Goal: Information Seeking & Learning: Learn about a topic

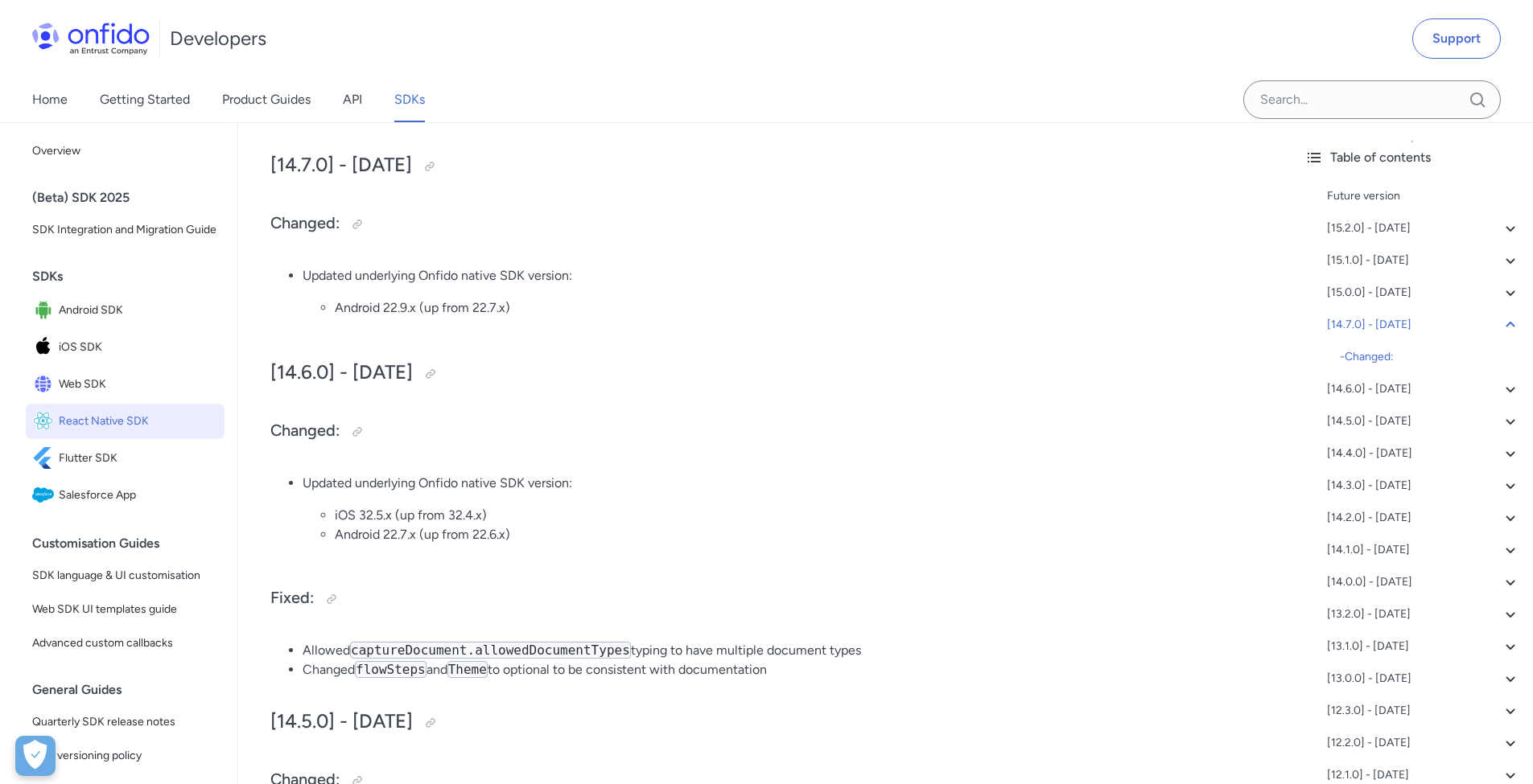
scroll to position [1021, 0]
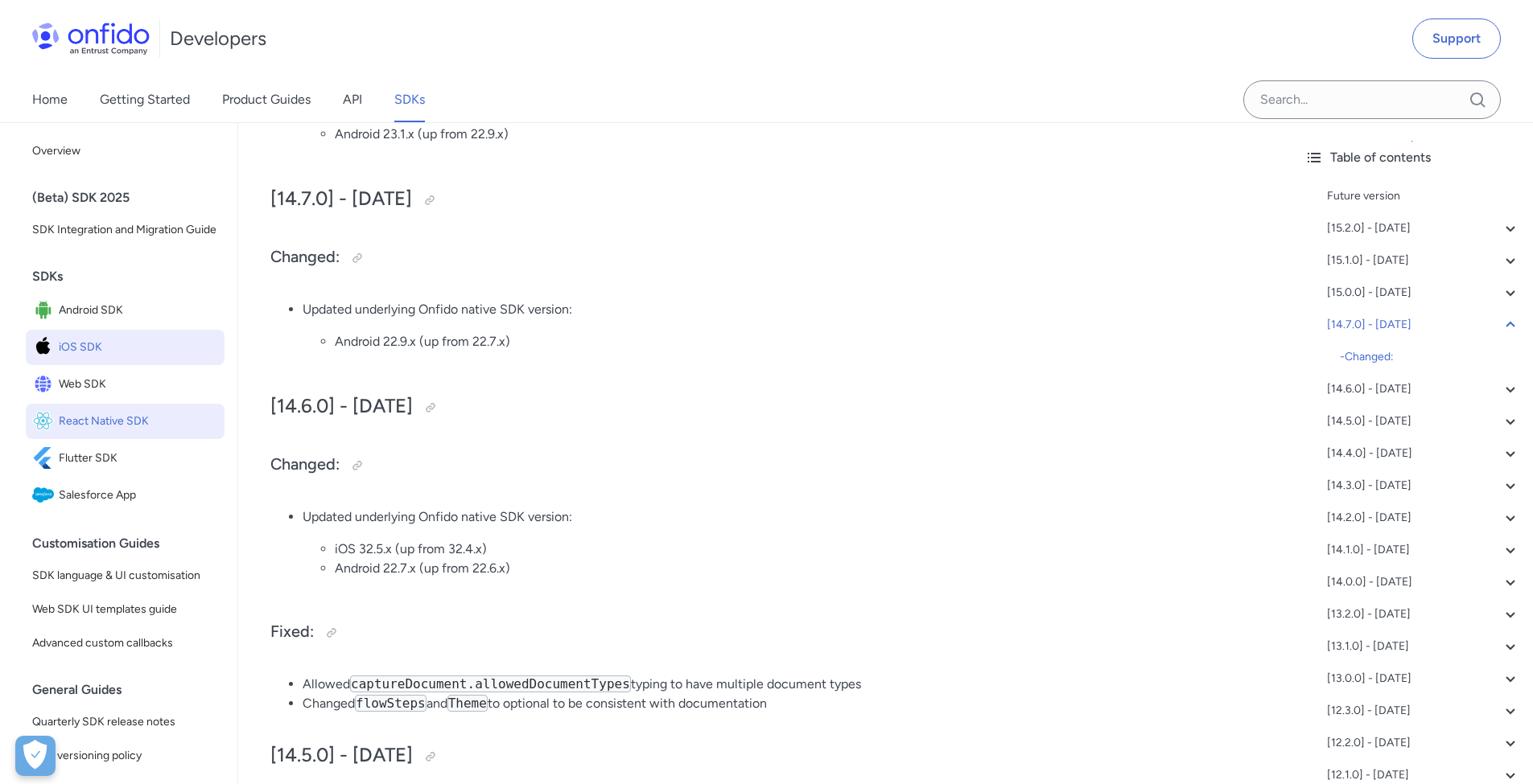
click at [88, 355] on span "iOS SDK" at bounding box center [138, 347] width 159 height 23
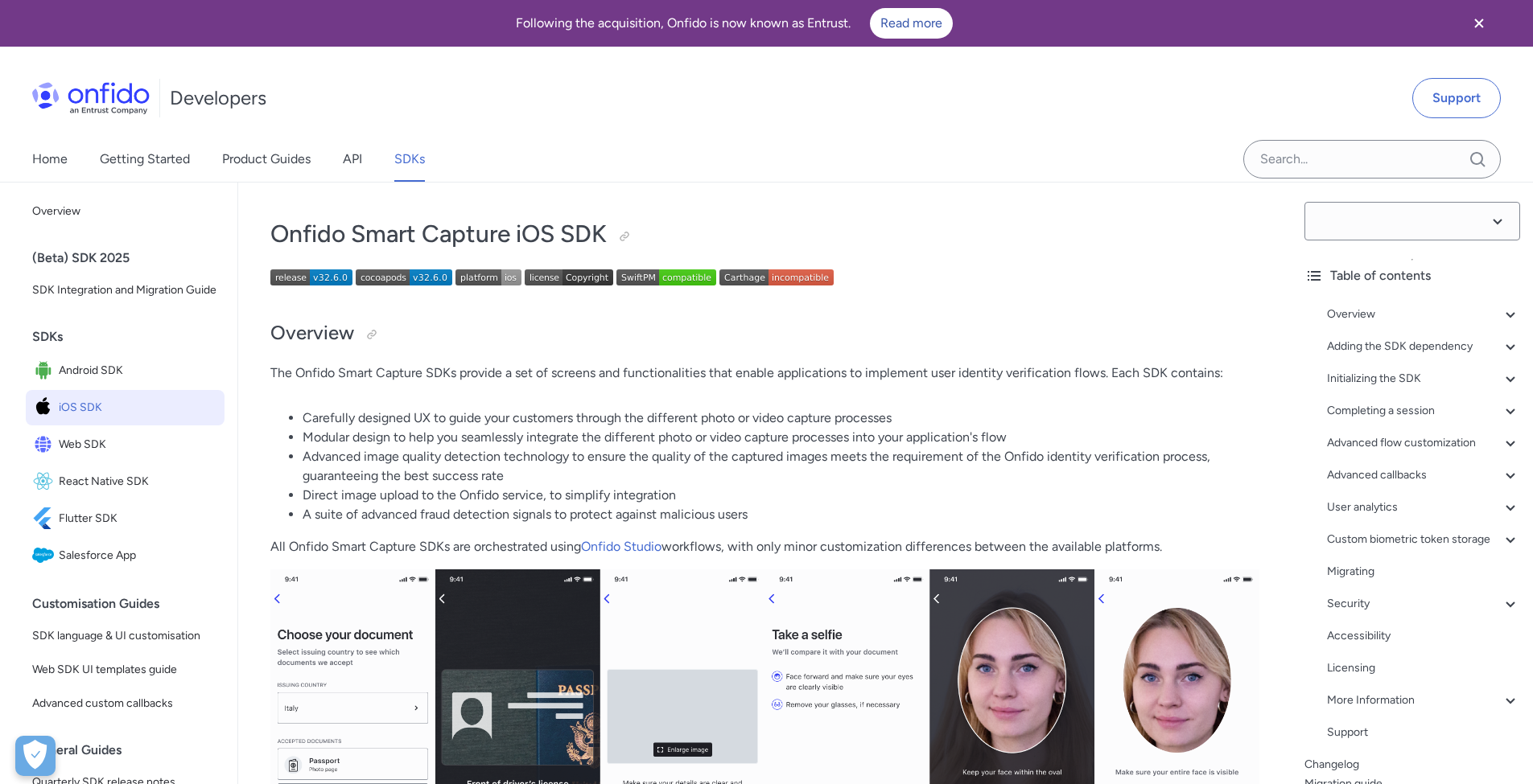
select select "32.6.0"
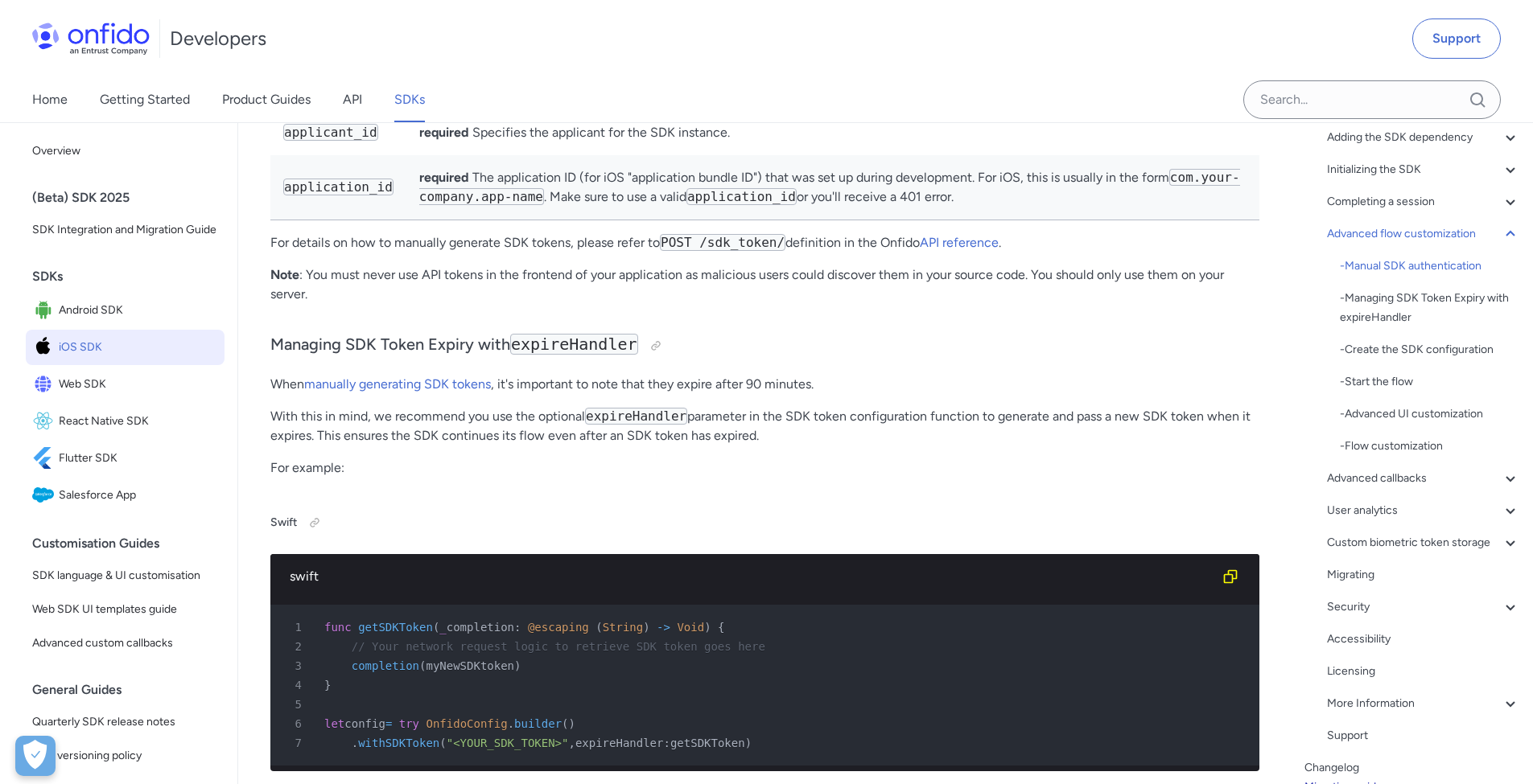
scroll to position [14256, 0]
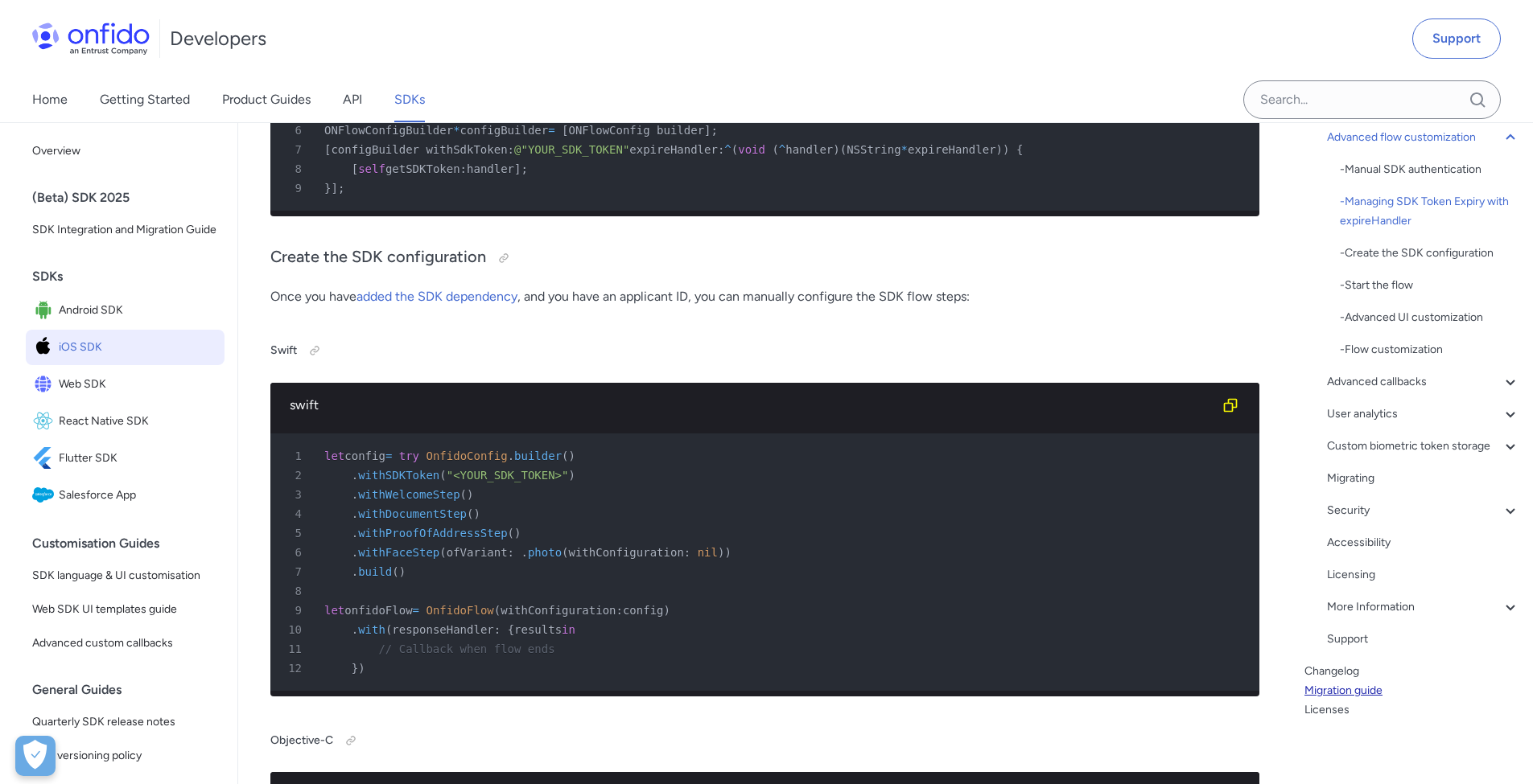
click at [1350, 694] on link "Migration guide" at bounding box center [1412, 691] width 215 height 19
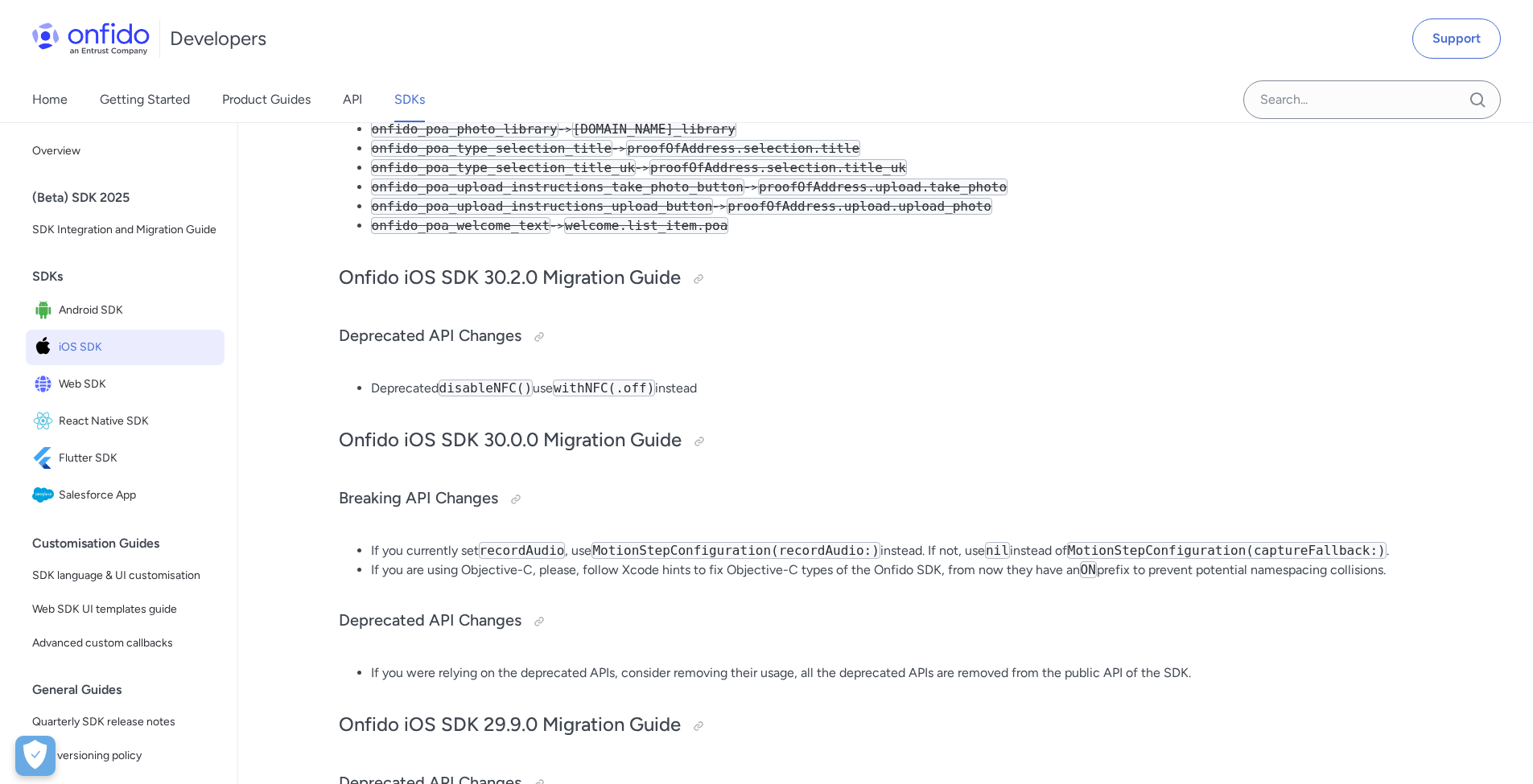
scroll to position [2003, 0]
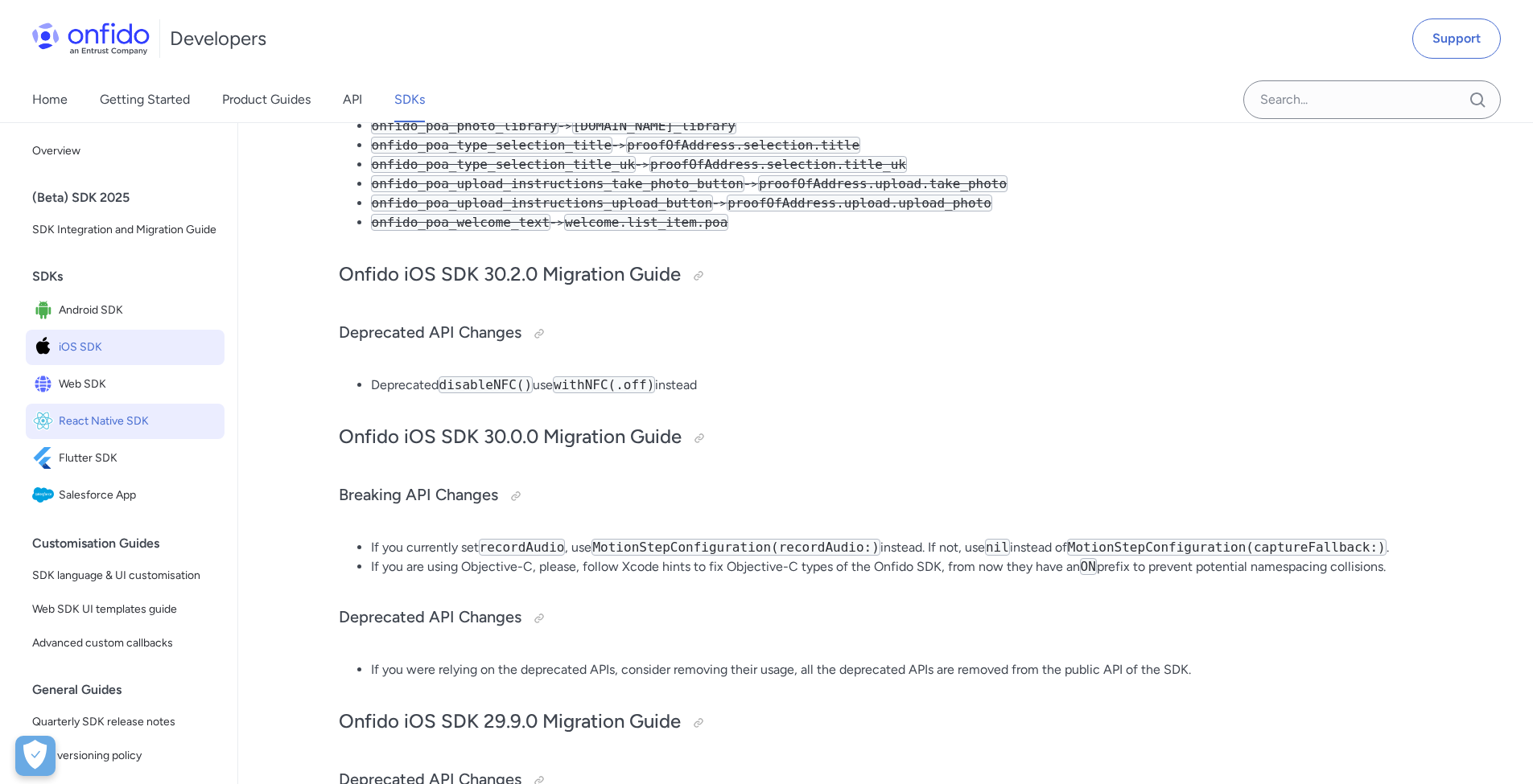
click at [93, 433] on span "React Native SDK" at bounding box center [138, 422] width 159 height 23
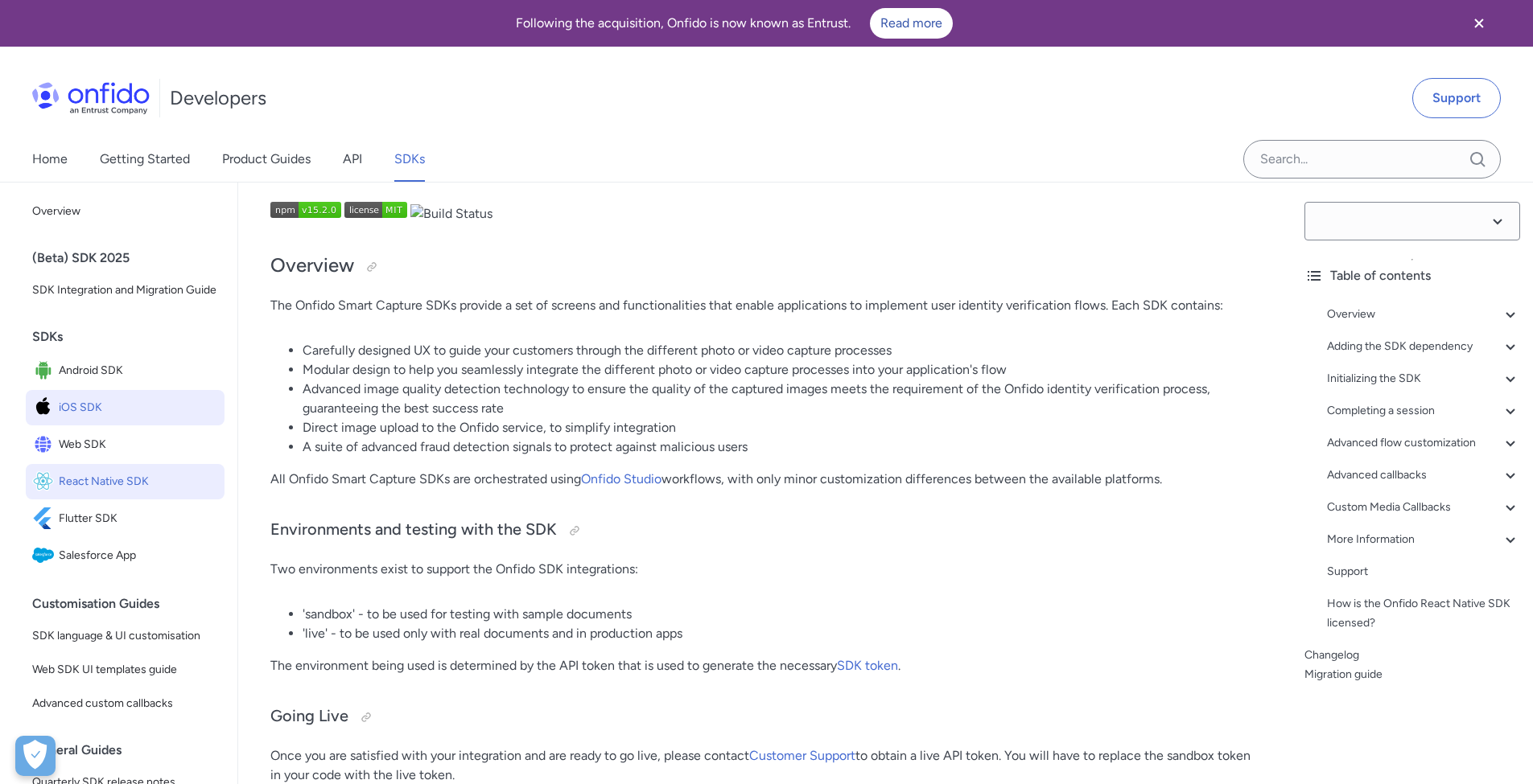
select select "15.2.0"
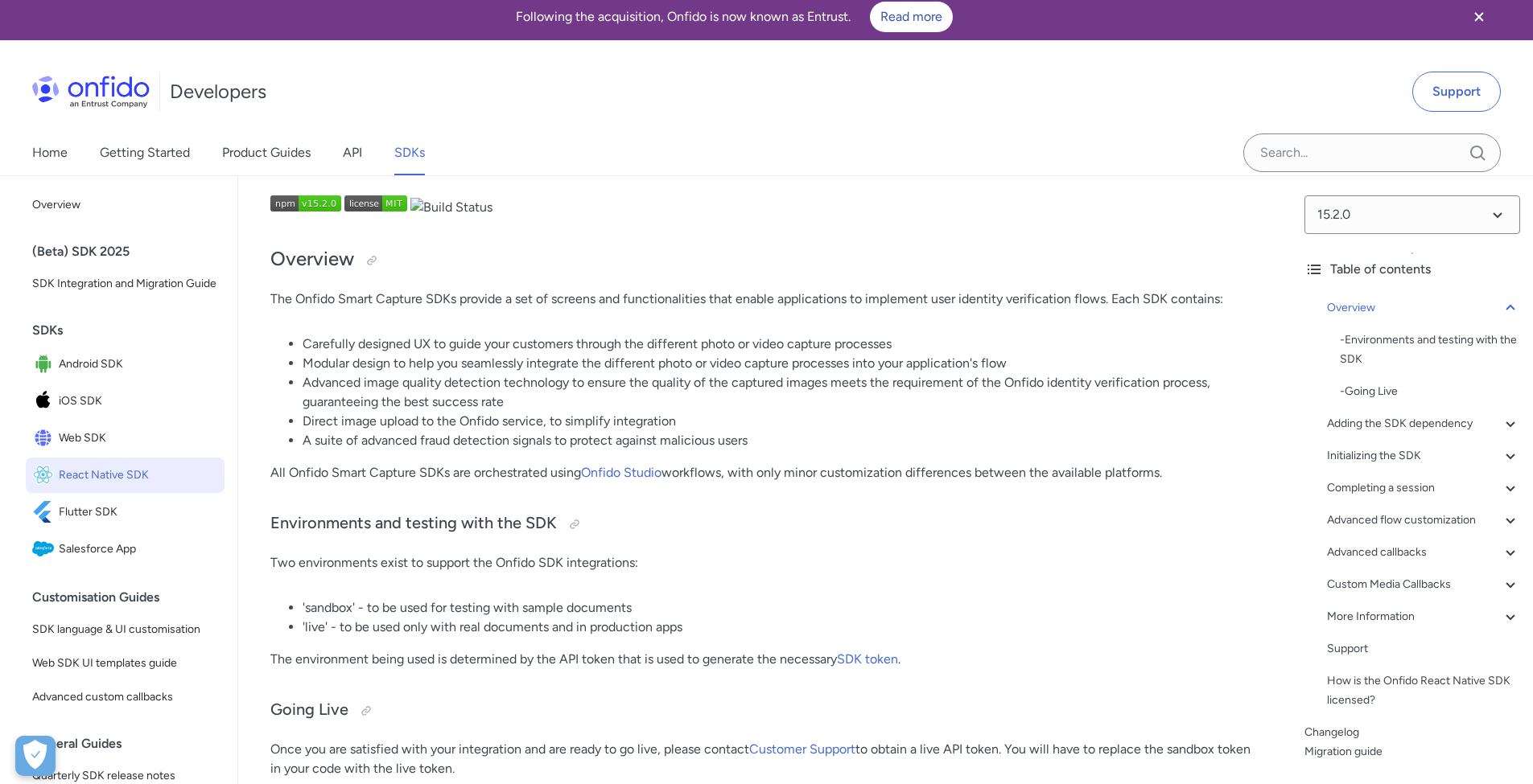
scroll to position [525, 0]
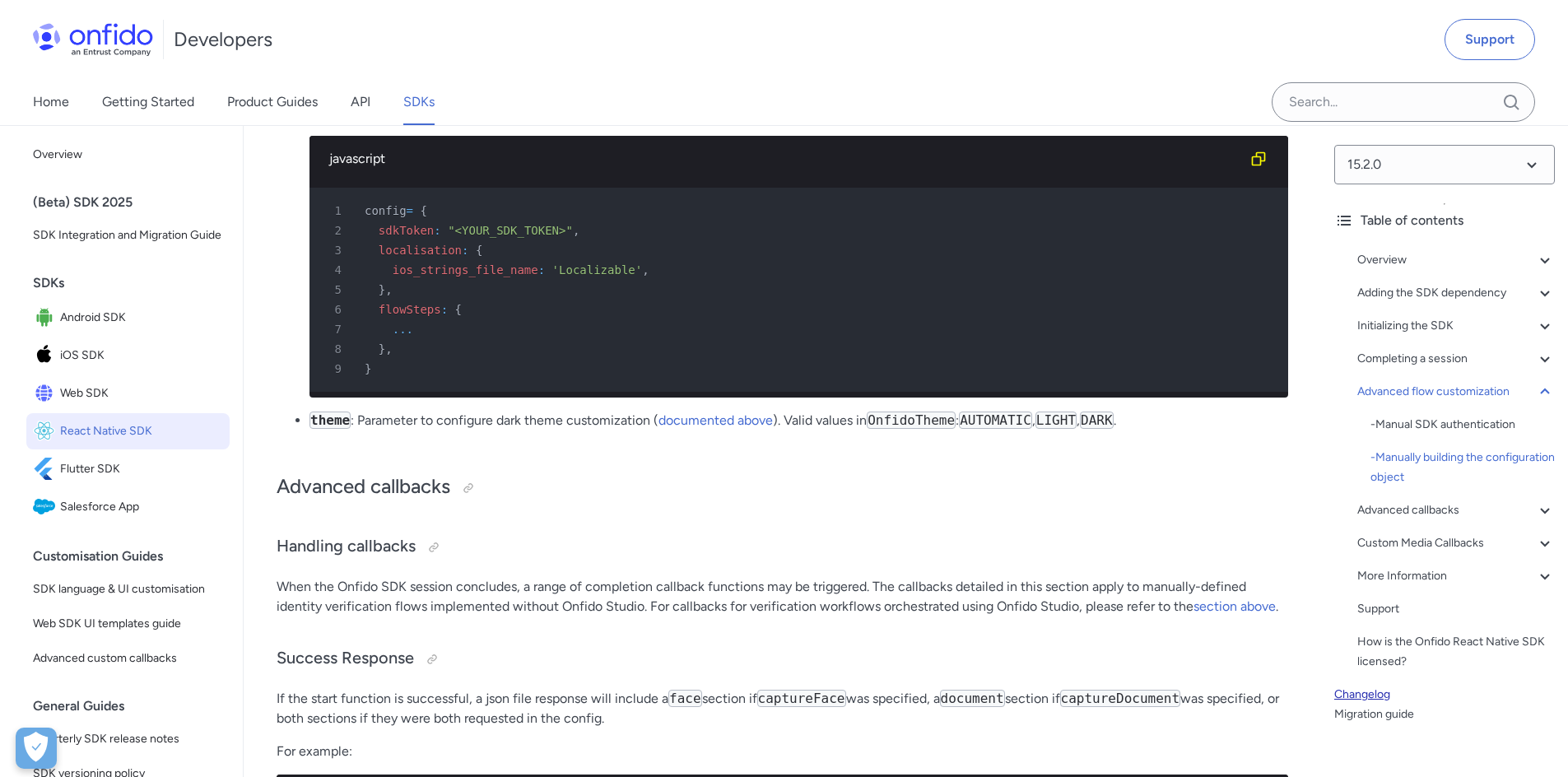
scroll to position [14187, 0]
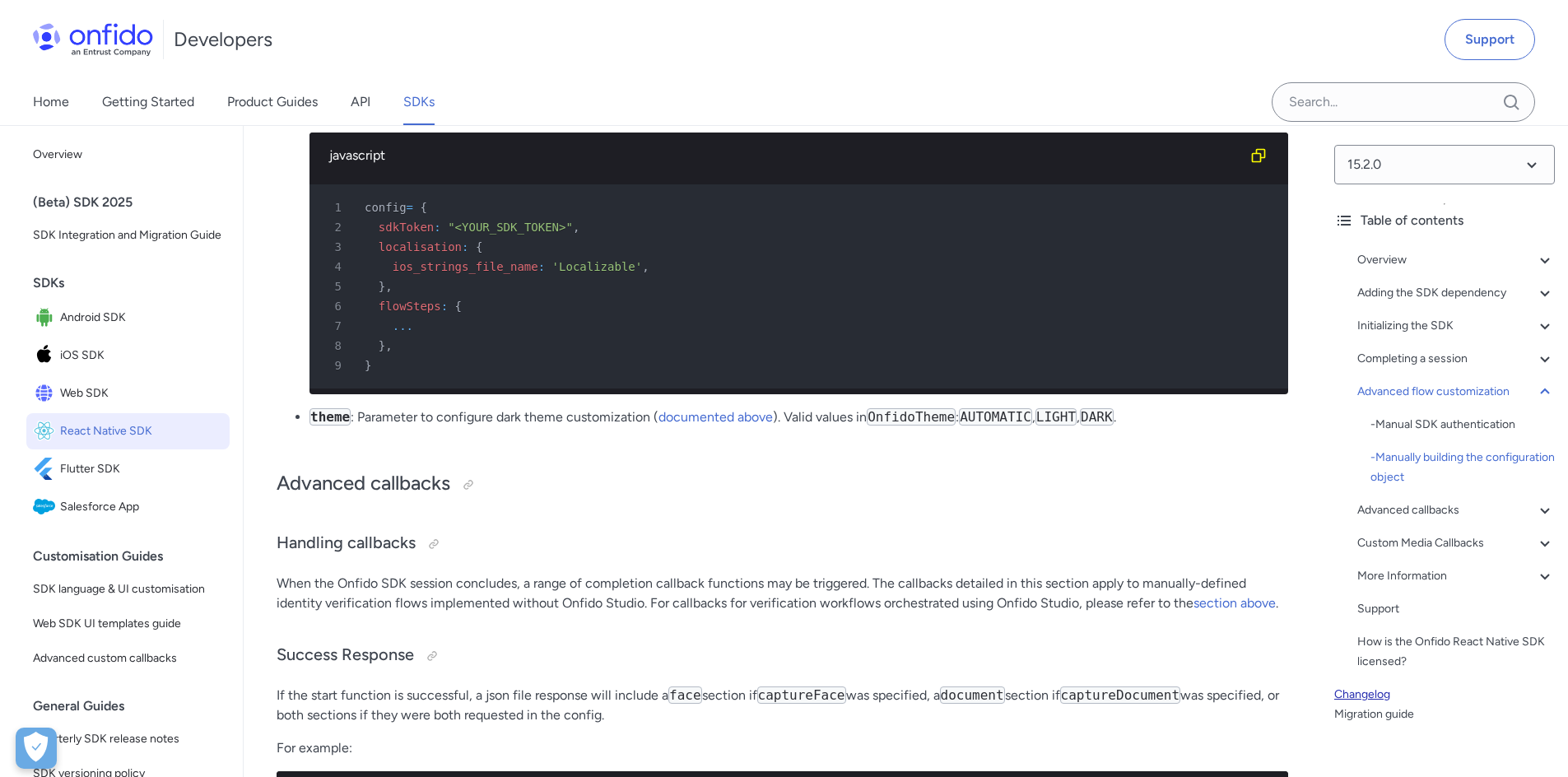
click at [1368, 693] on link "Changelog" at bounding box center [1444, 695] width 220 height 20
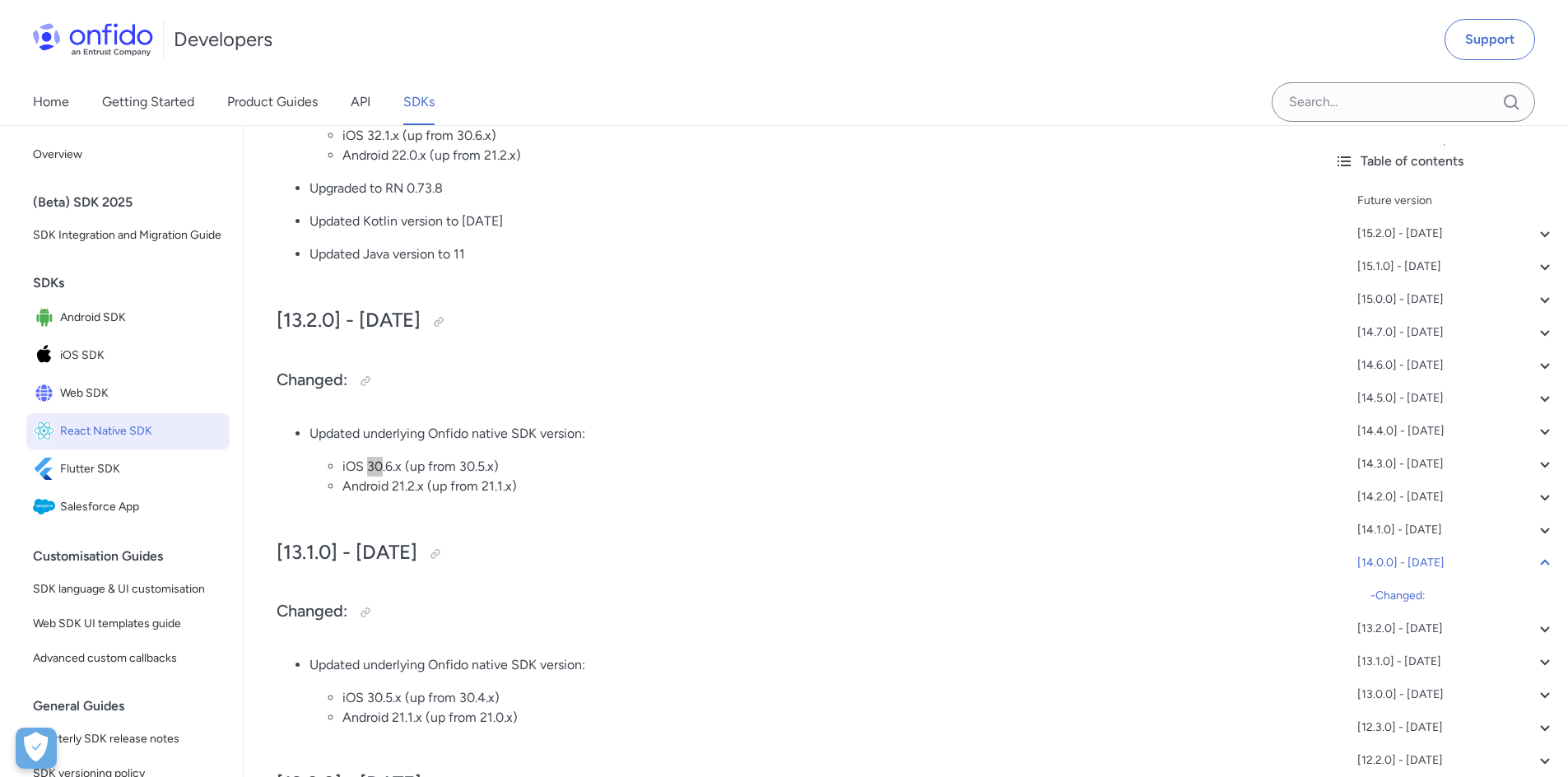
scroll to position [3186, 0]
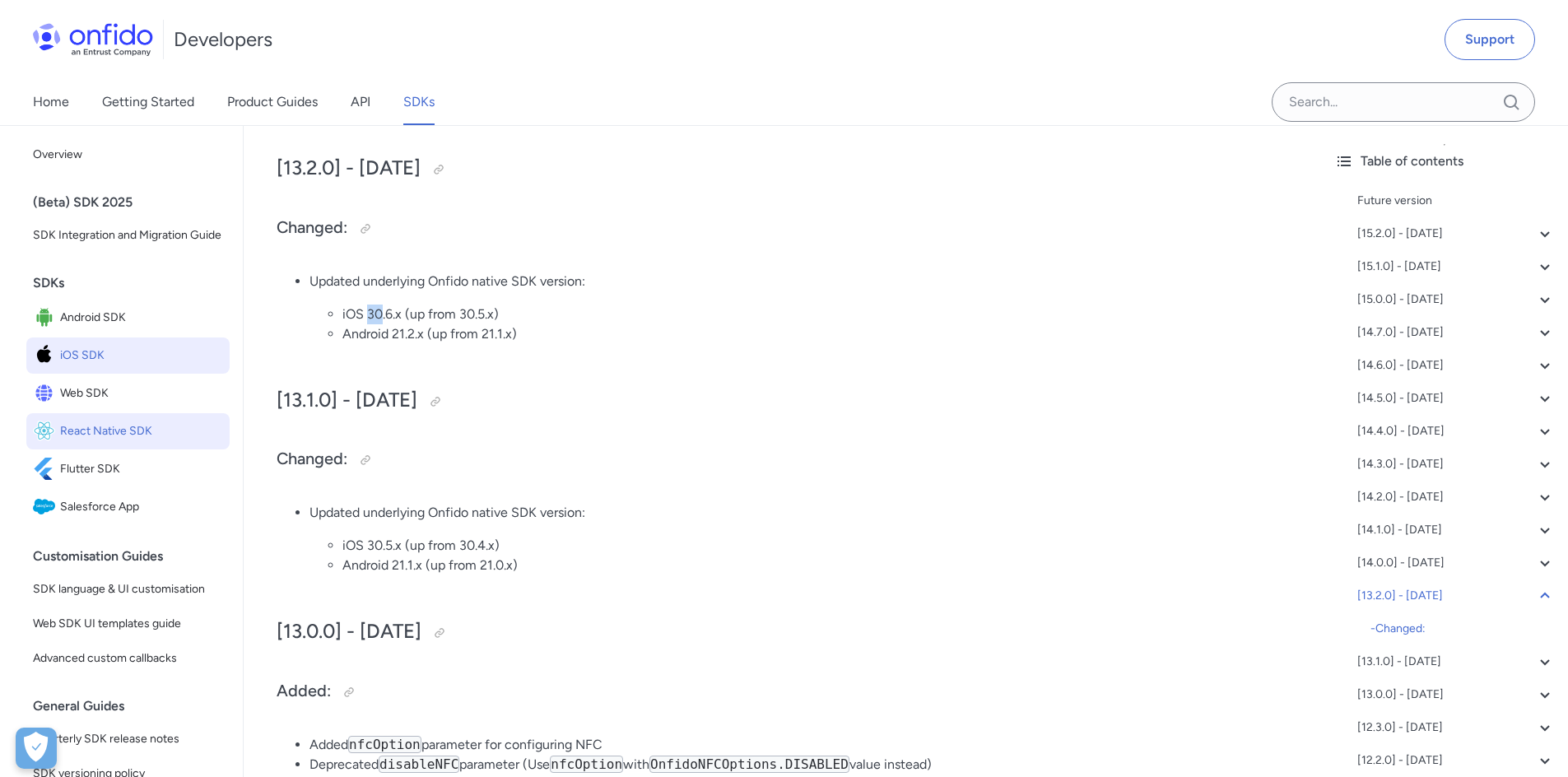
click at [133, 373] on link "iOS SDK" at bounding box center [127, 355] width 203 height 36
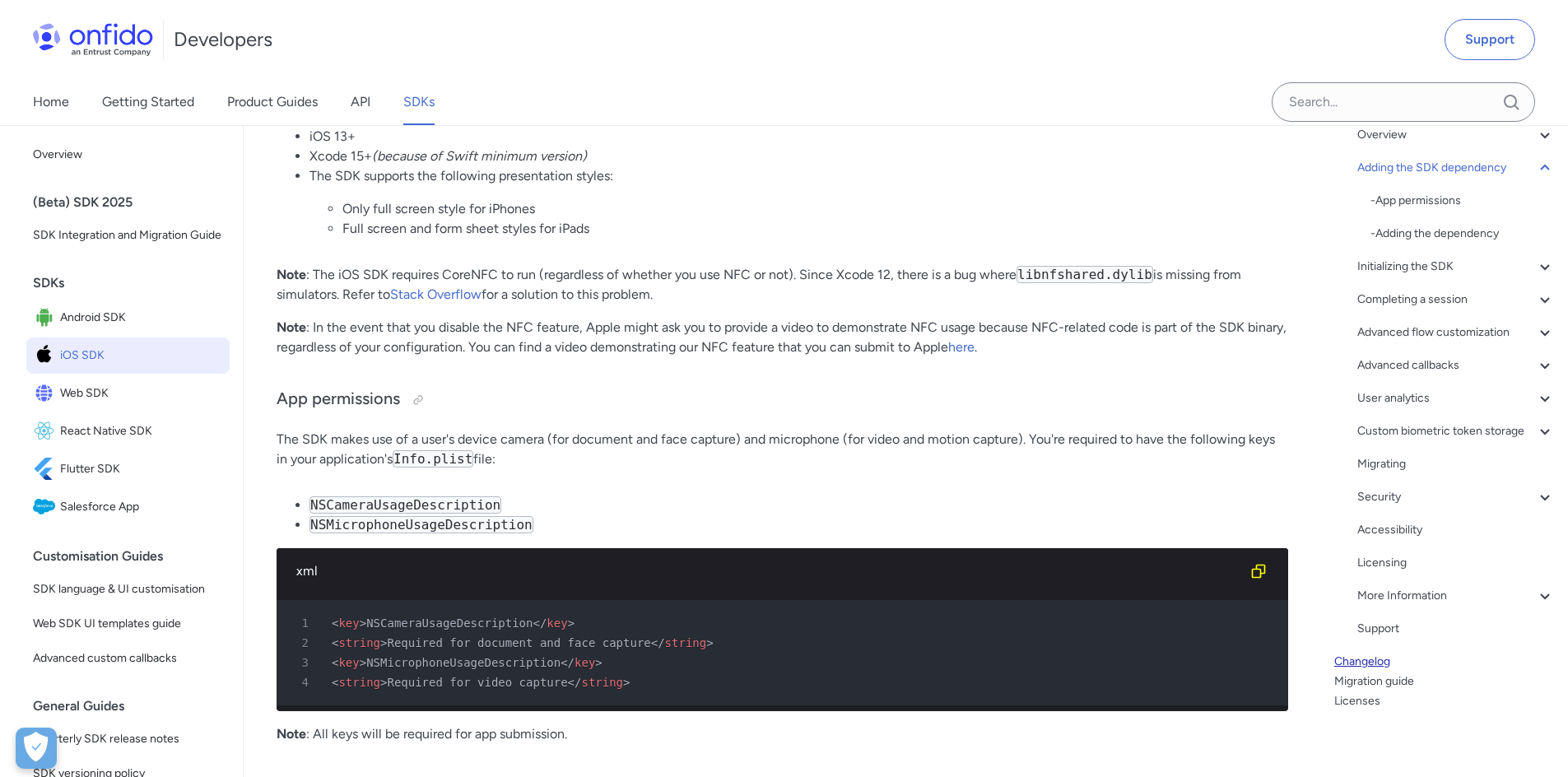
scroll to position [2737, 0]
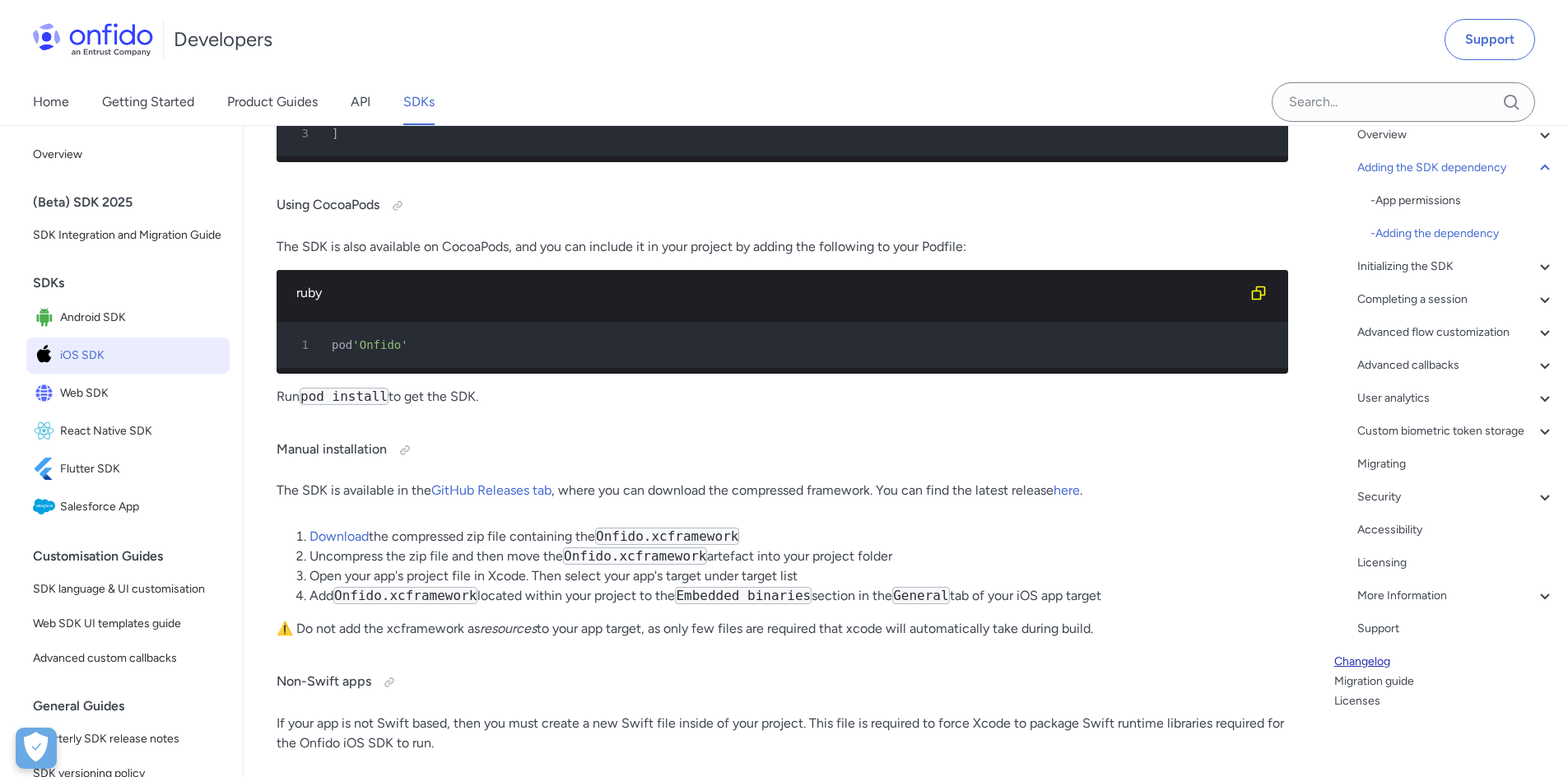
drag, startPoint x: 1379, startPoint y: 678, endPoint x: 1374, endPoint y: 668, distance: 11.2
click at [1374, 668] on div "32.6.0 Table of contents Overview - Environments and testing with the SDK - Goi…" at bounding box center [1444, 451] width 247 height 652
click at [1372, 662] on link "Changelog" at bounding box center [1444, 662] width 220 height 20
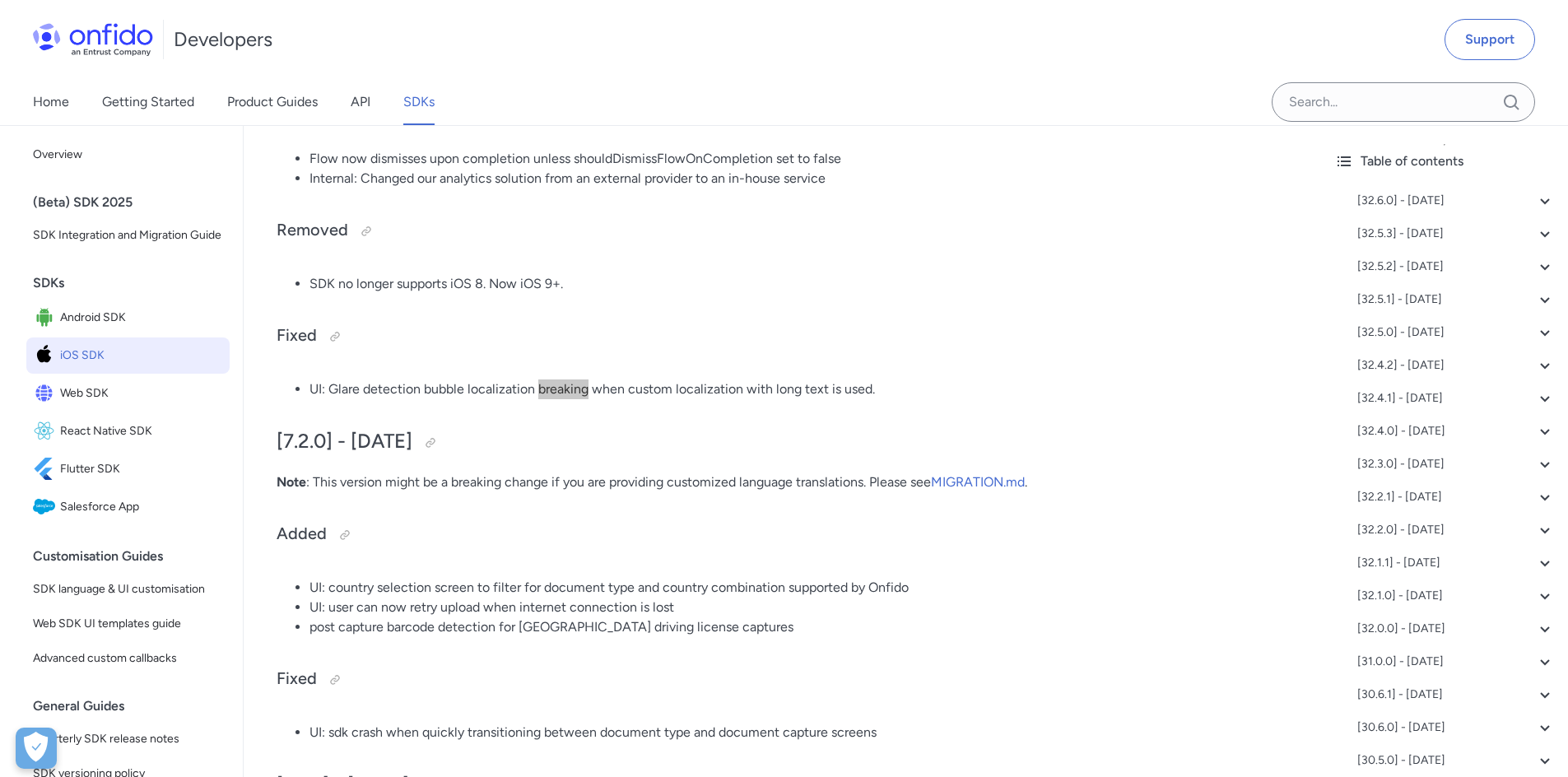
scroll to position [41671, 0]
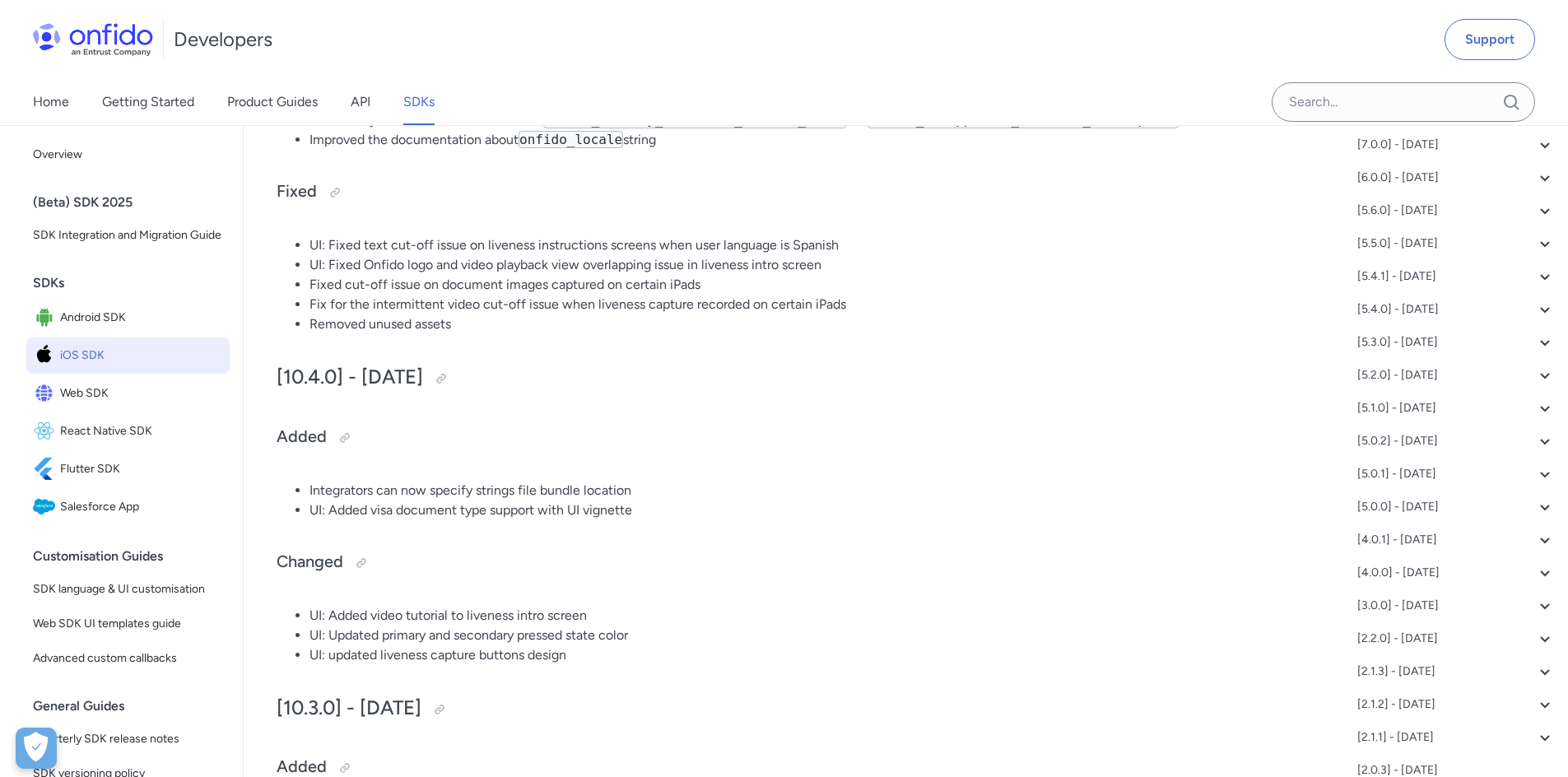
scroll to position [4957, 0]
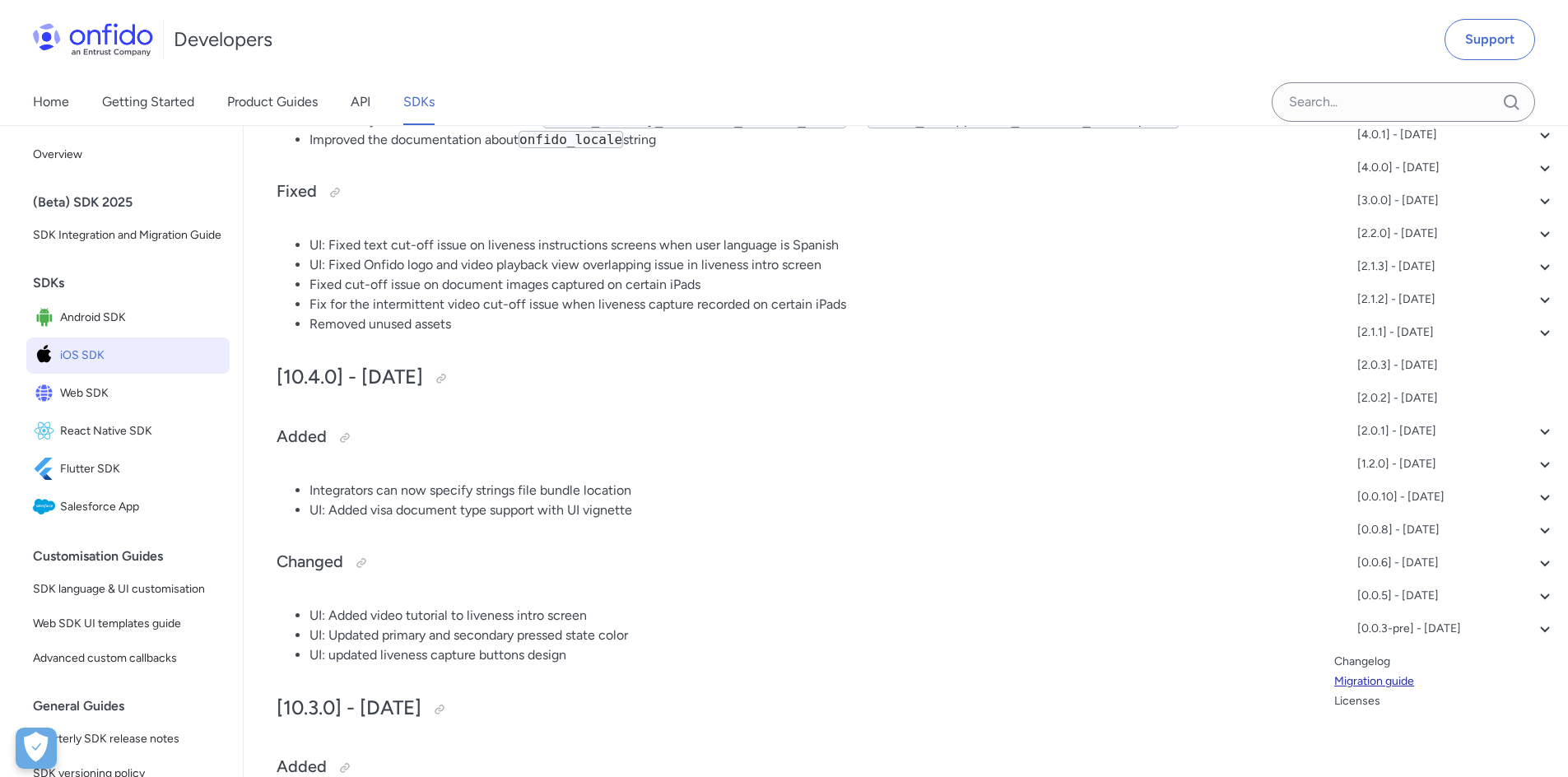
click at [1374, 678] on link "Migration guide" at bounding box center [1444, 681] width 220 height 20
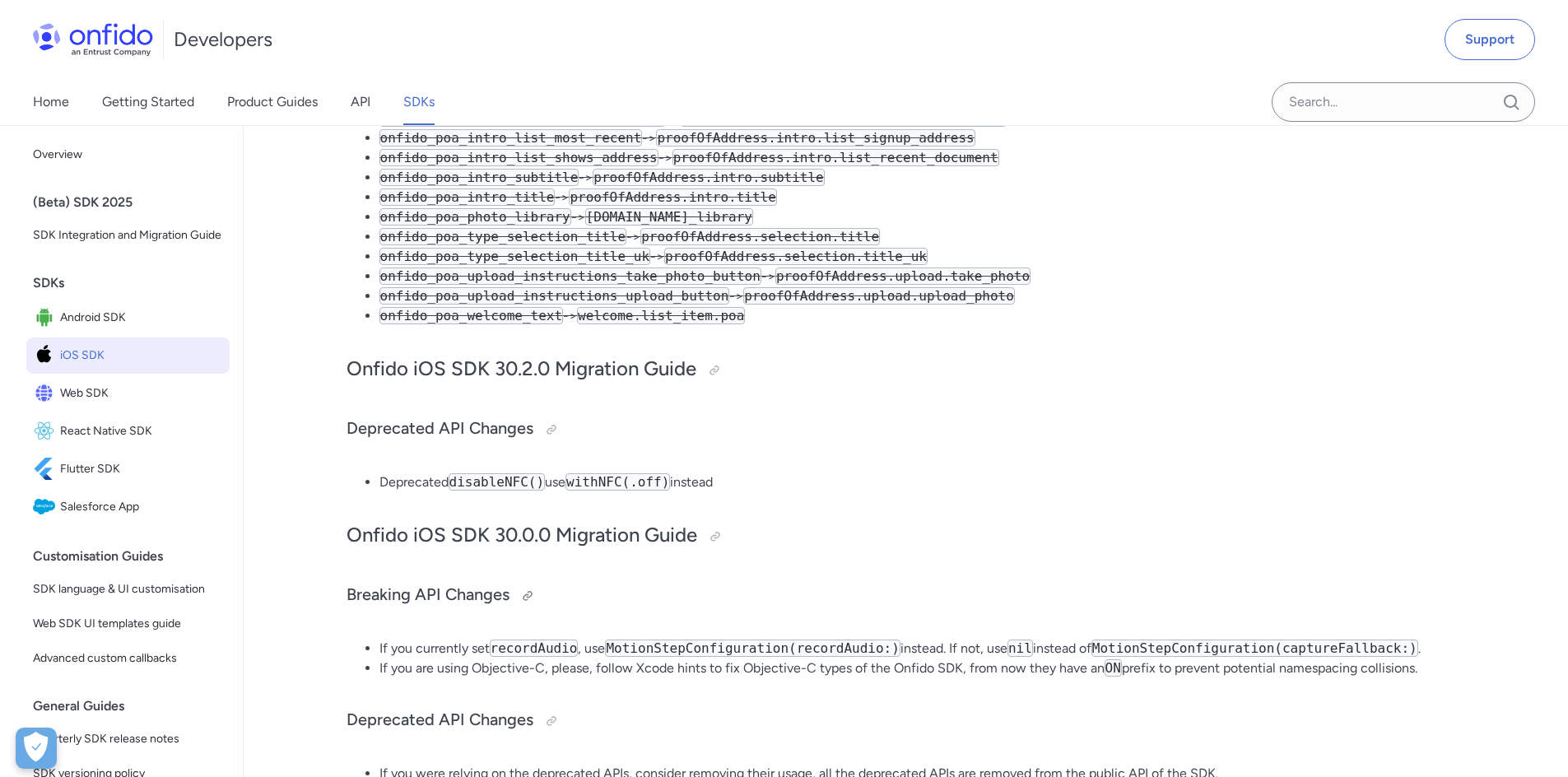
scroll to position [1964, 0]
drag, startPoint x: 499, startPoint y: 542, endPoint x: 545, endPoint y: 539, distance: 46.1
click at [545, 539] on h2 "Onfido iOS SDK 30.0.0 Migration Guide" at bounding box center [906, 532] width 1119 height 28
drag, startPoint x: 550, startPoint y: 540, endPoint x: 497, endPoint y: 536, distance: 53.2
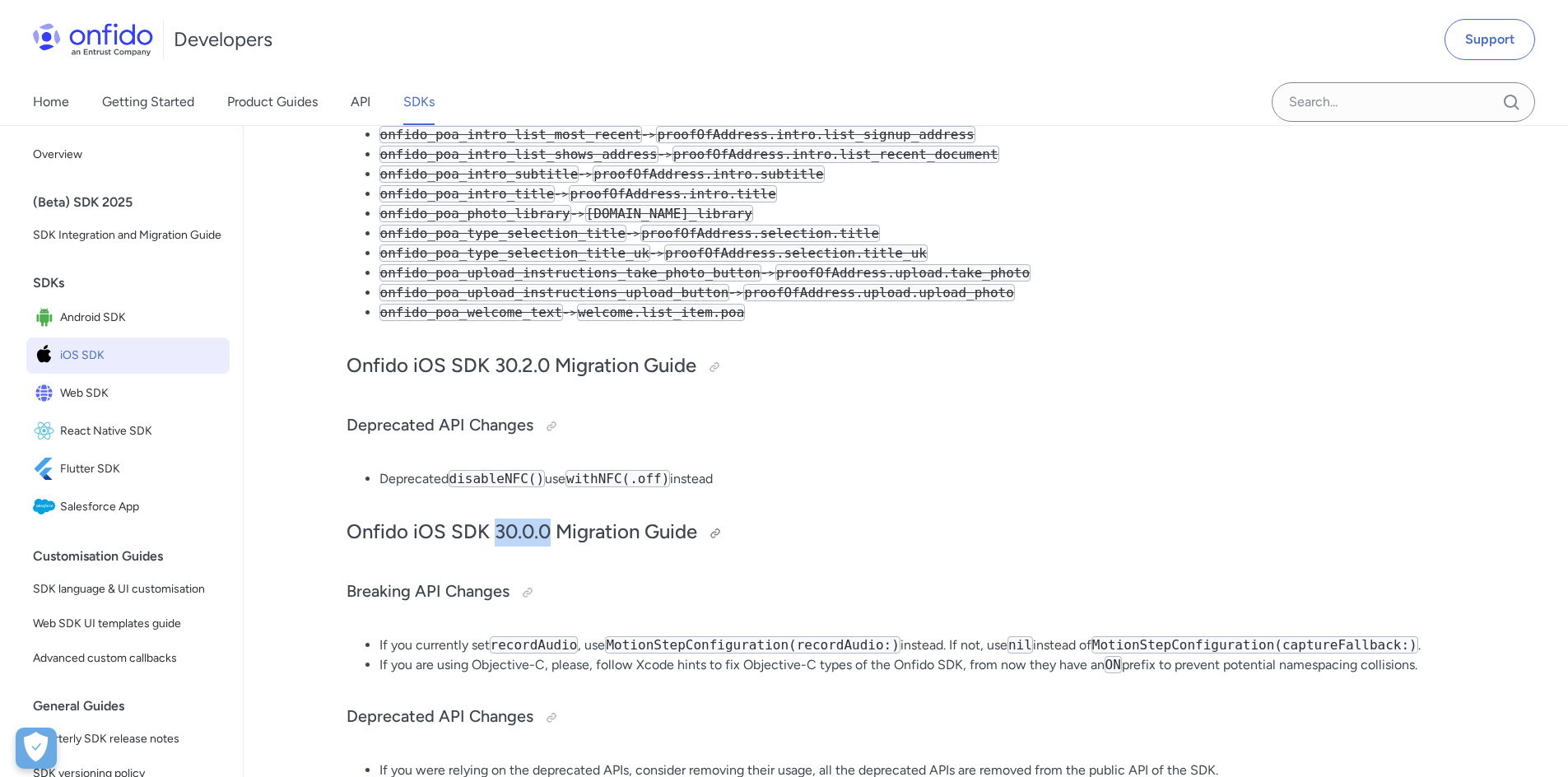
click at [497, 536] on h2 "Onfido iOS SDK 30.0.0 Migration Guide" at bounding box center [906, 532] width 1119 height 28
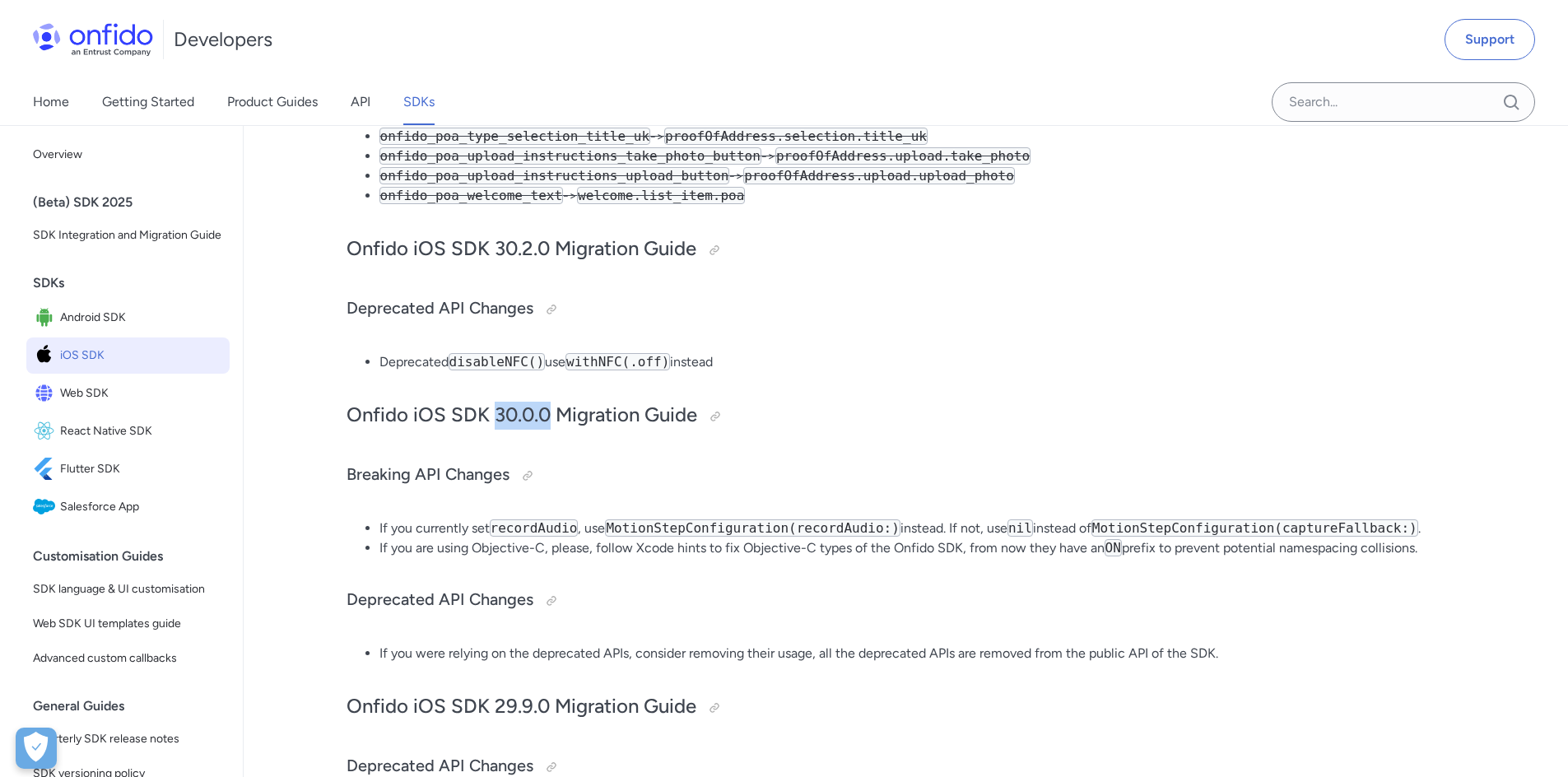
scroll to position [1926, 0]
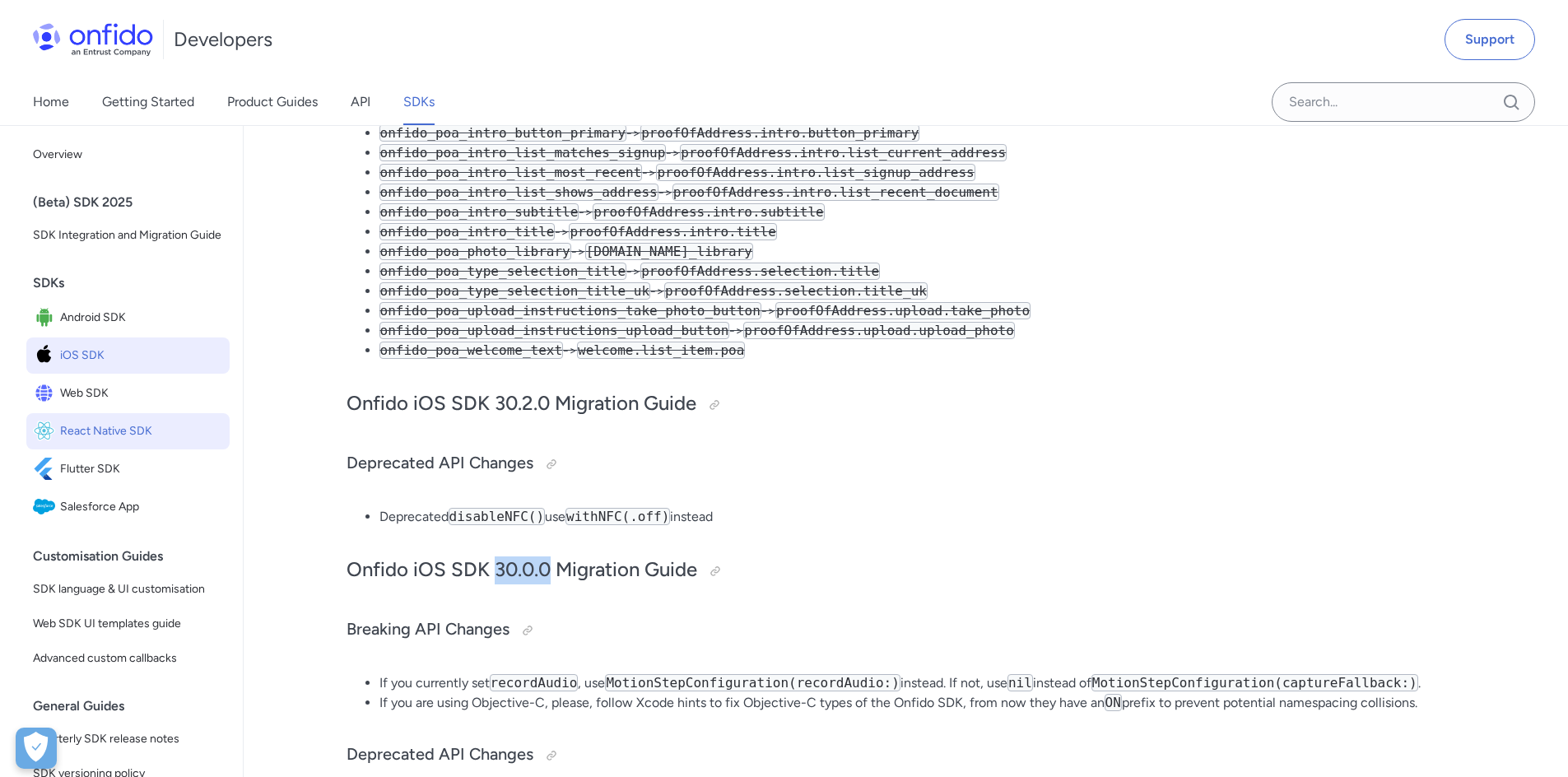
click at [144, 443] on span "React Native SDK" at bounding box center [141, 431] width 163 height 23
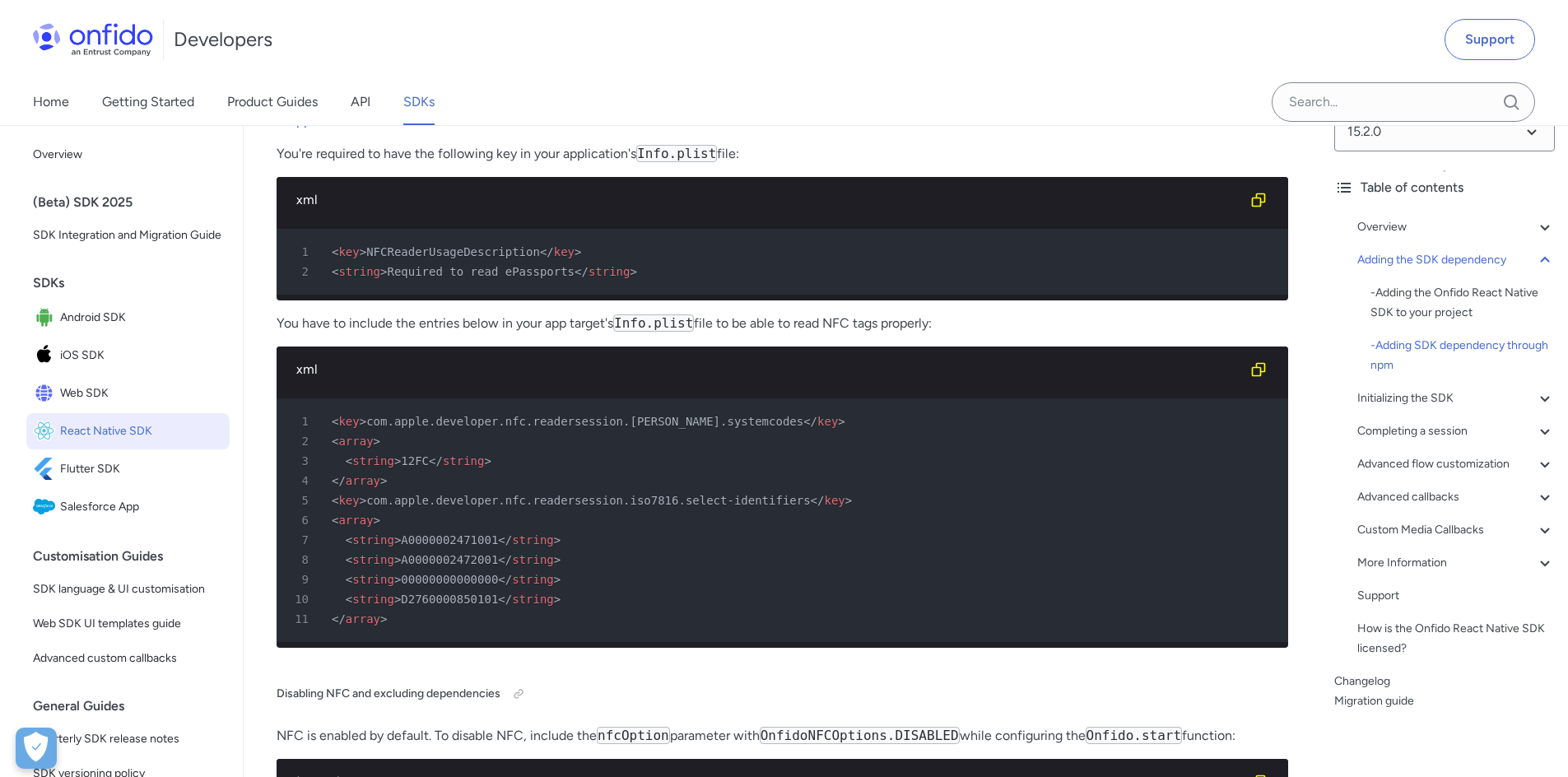
scroll to position [4188, 0]
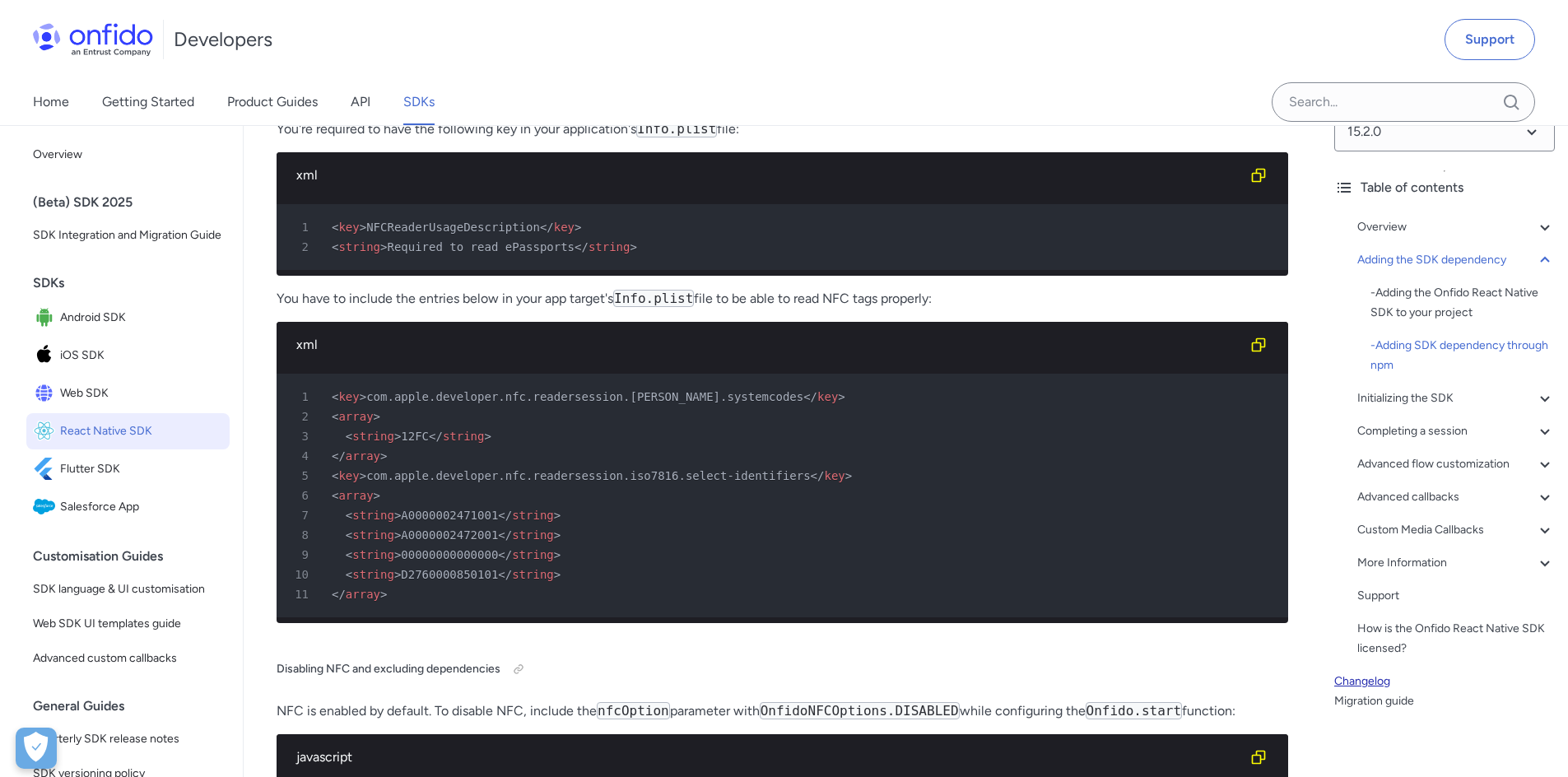
click at [1375, 687] on link "Changelog" at bounding box center [1444, 681] width 220 height 20
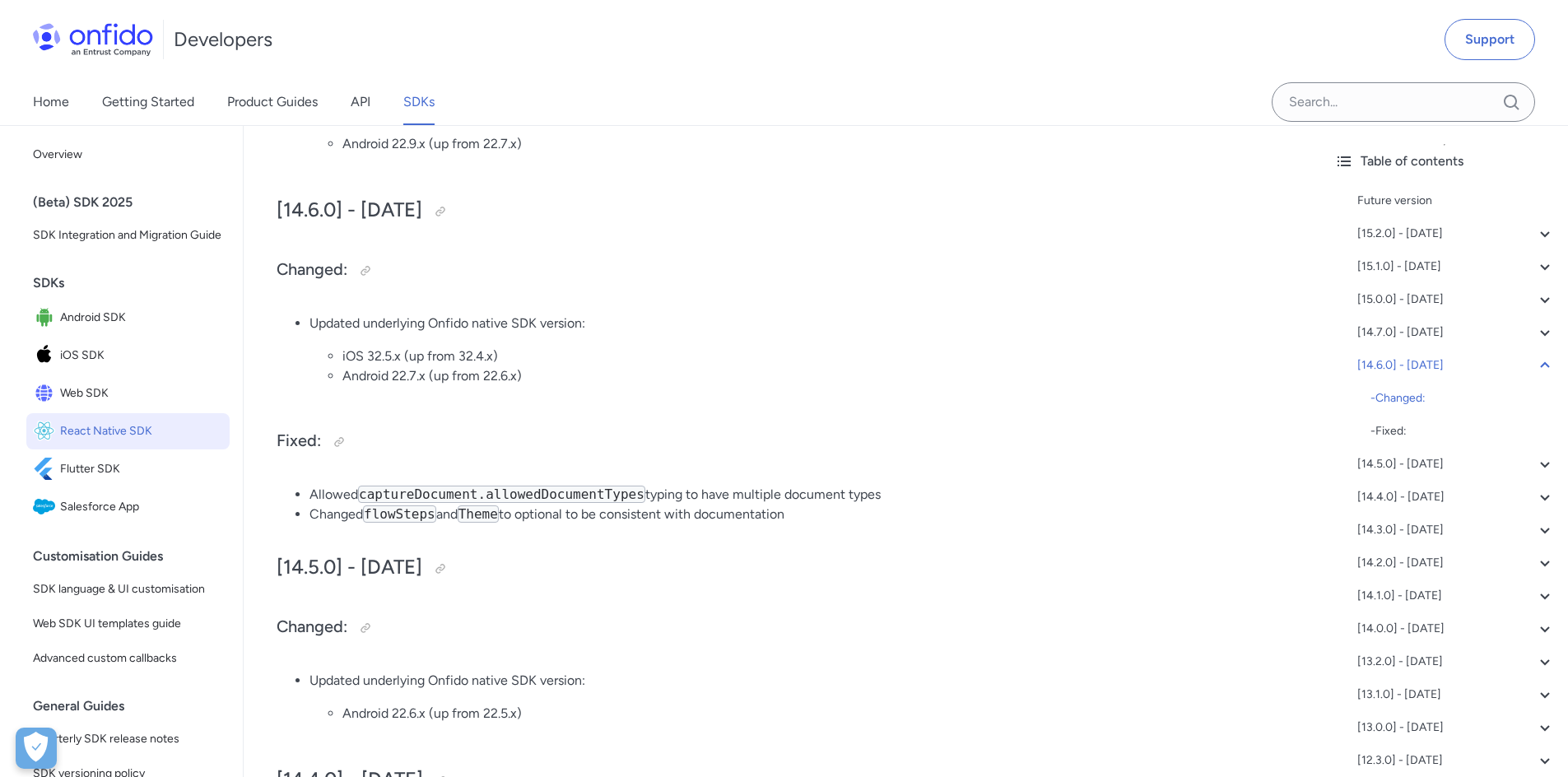
scroll to position [1247, 0]
drag, startPoint x: 368, startPoint y: 359, endPoint x: 392, endPoint y: 358, distance: 24.0
click at [392, 358] on li "iOS 32.5.x (up from 32.4.x)" at bounding box center [815, 360] width 946 height 20
copy li "32.5"
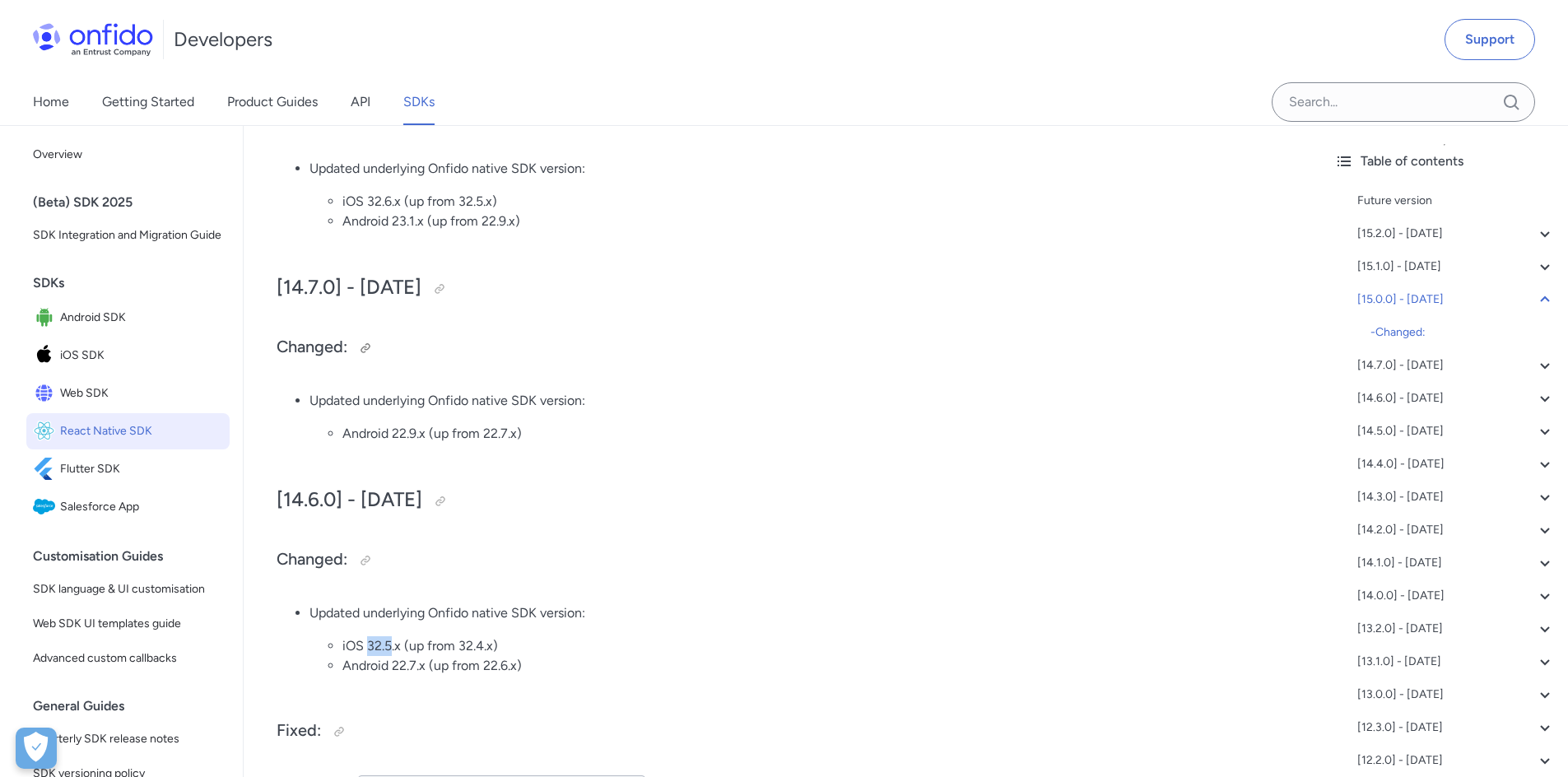
scroll to position [988, 0]
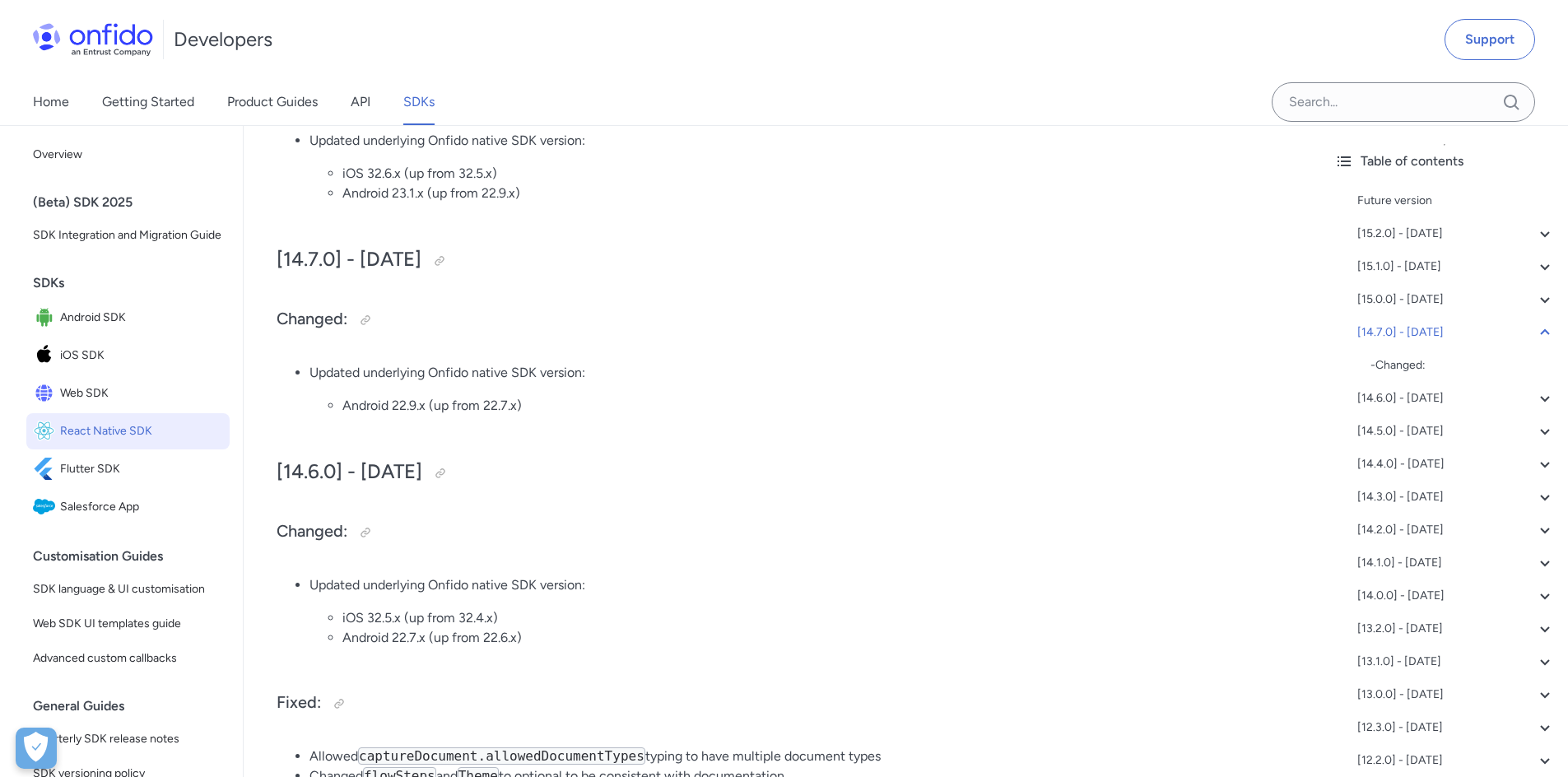
click at [928, 369] on li "Updated underlying Onfido native SDK version: Android 22.9.x (up from 22.7.x)" at bounding box center [799, 388] width 979 height 53
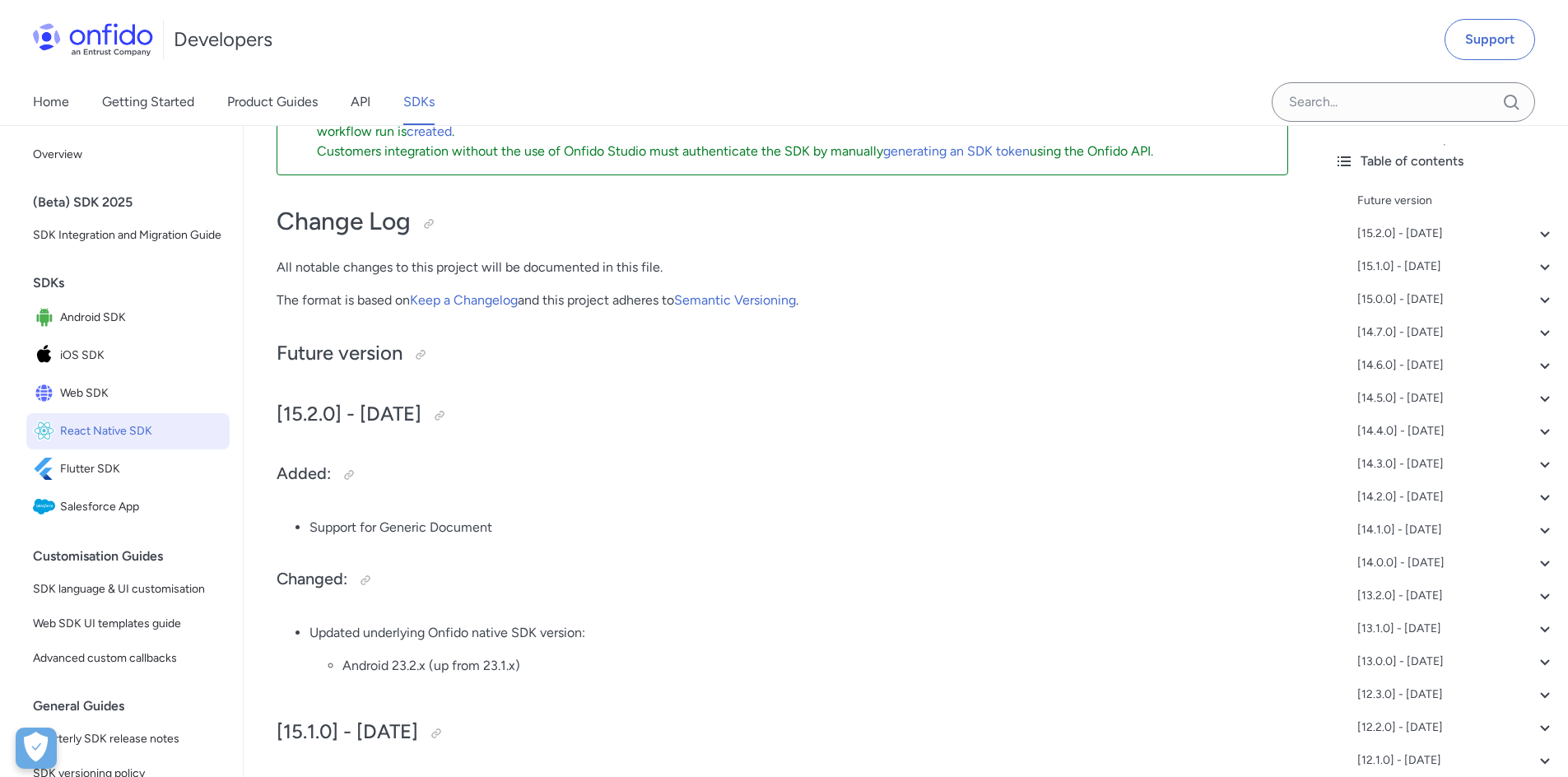
scroll to position [243, 0]
